Goal: Navigation & Orientation: Find specific page/section

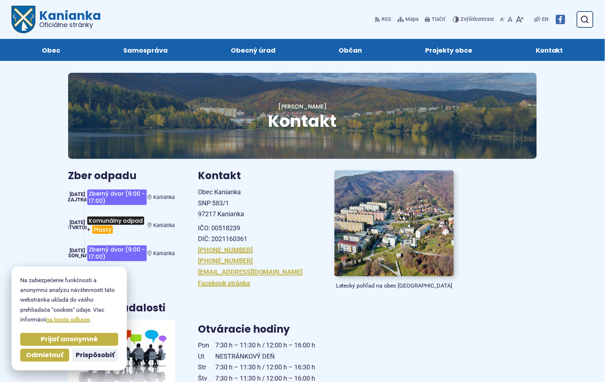
click at [396, 219] on img at bounding box center [393, 223] width 131 height 116
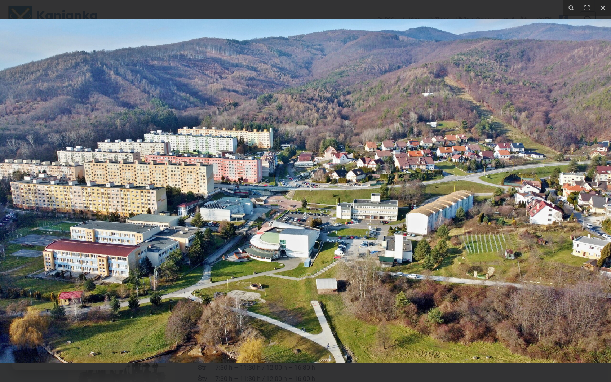
click at [325, 193] on img at bounding box center [305, 191] width 611 height 344
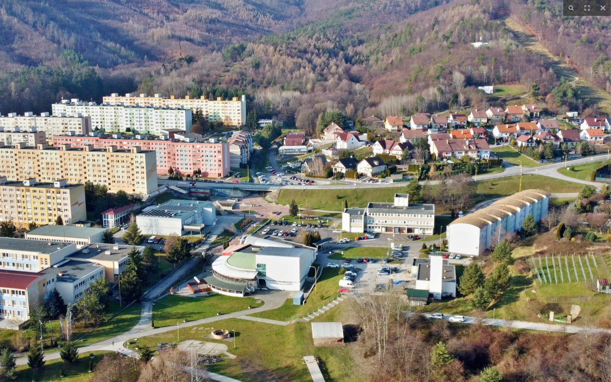
click at [322, 186] on img at bounding box center [295, 190] width 923 height 519
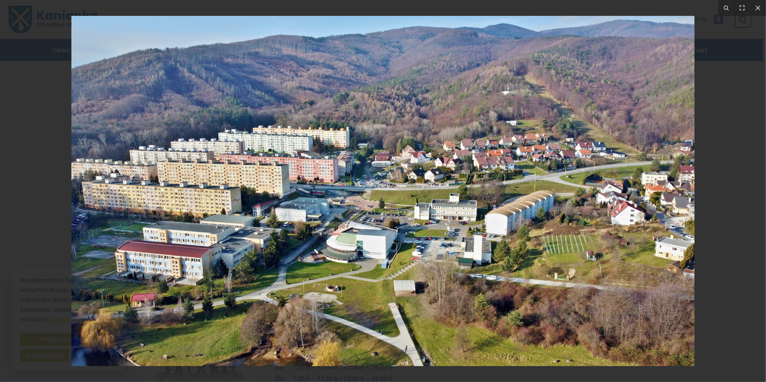
click at [478, 62] on img at bounding box center [382, 191] width 623 height 350
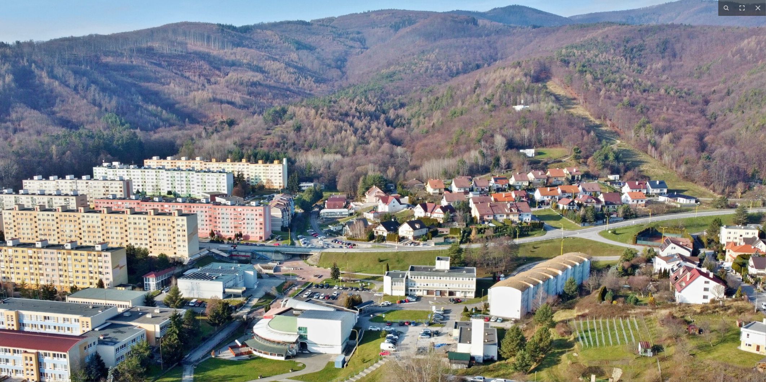
click at [443, 85] on img at bounding box center [336, 253] width 923 height 519
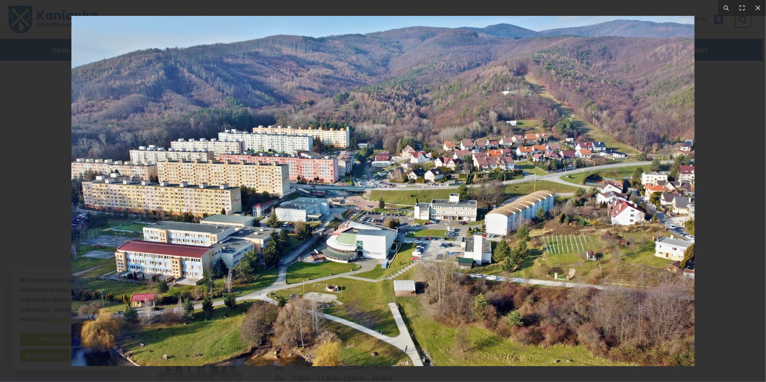
click at [437, 83] on img at bounding box center [382, 191] width 623 height 350
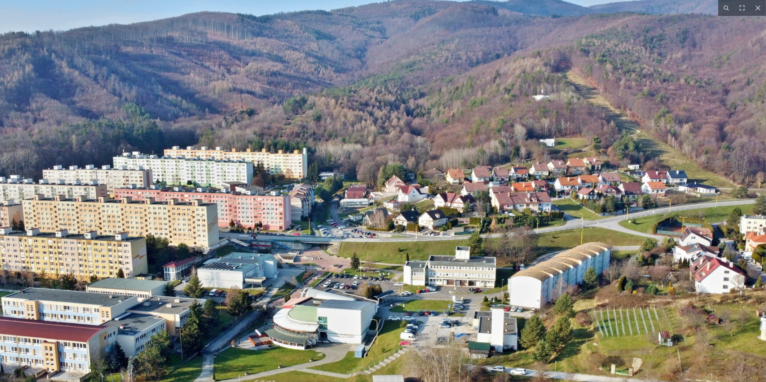
click at [437, 83] on img at bounding box center [356, 242] width 923 height 519
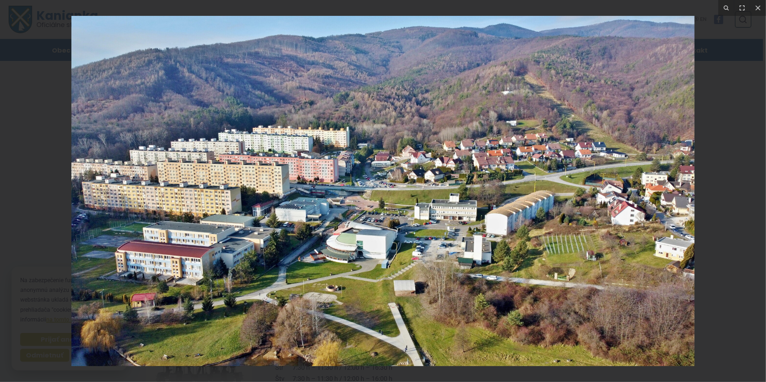
click at [478, 83] on img at bounding box center [382, 191] width 623 height 350
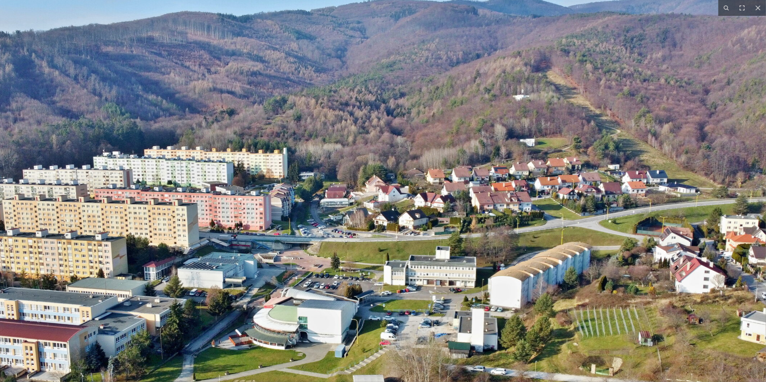
click at [458, 90] on img at bounding box center [337, 242] width 923 height 519
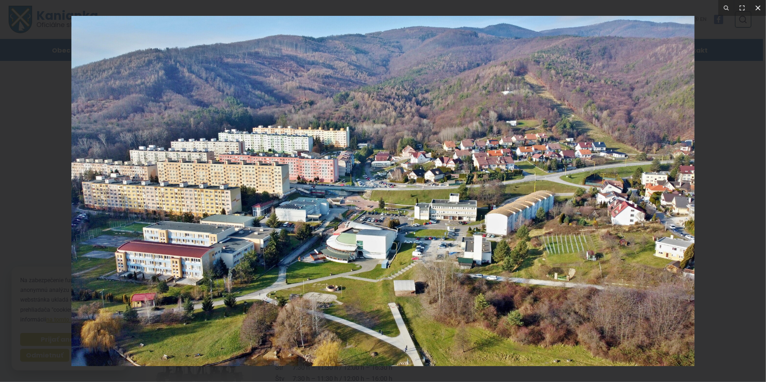
click at [605, 6] on icon at bounding box center [758, 8] width 9 height 9
